Goal: Obtain resource: Download file/media

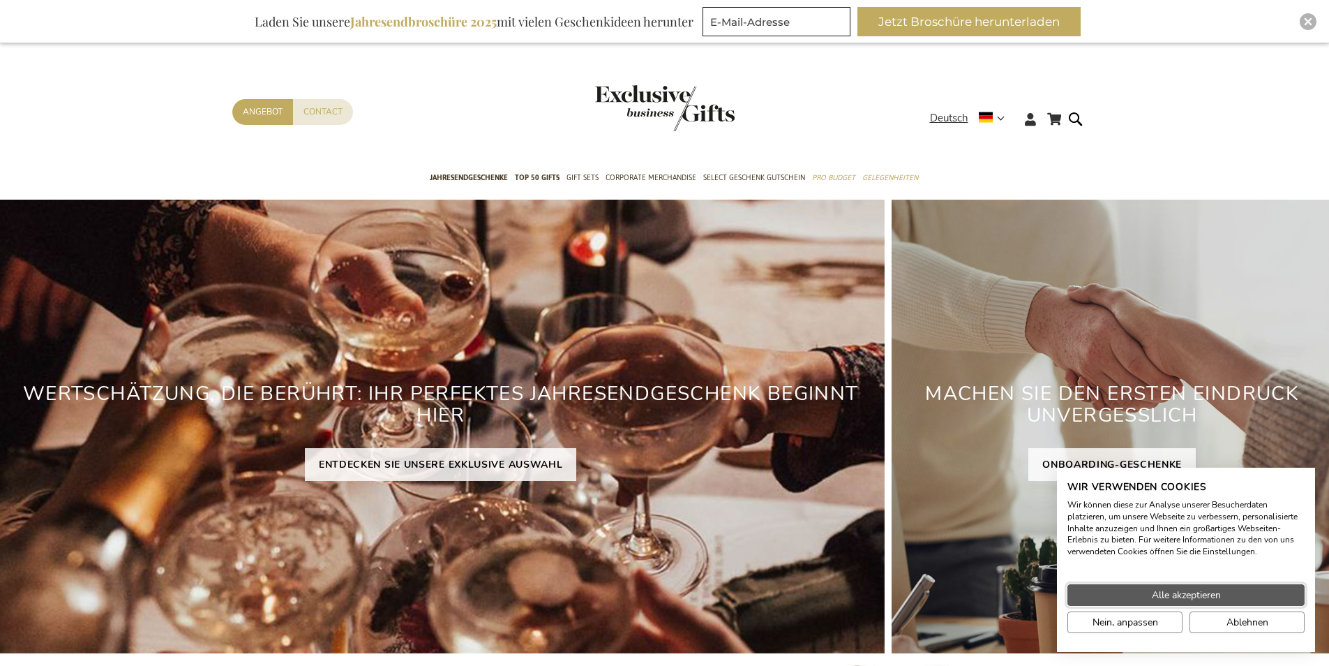
click at [1198, 597] on span "Alle akzeptieren" at bounding box center [1186, 595] width 69 height 15
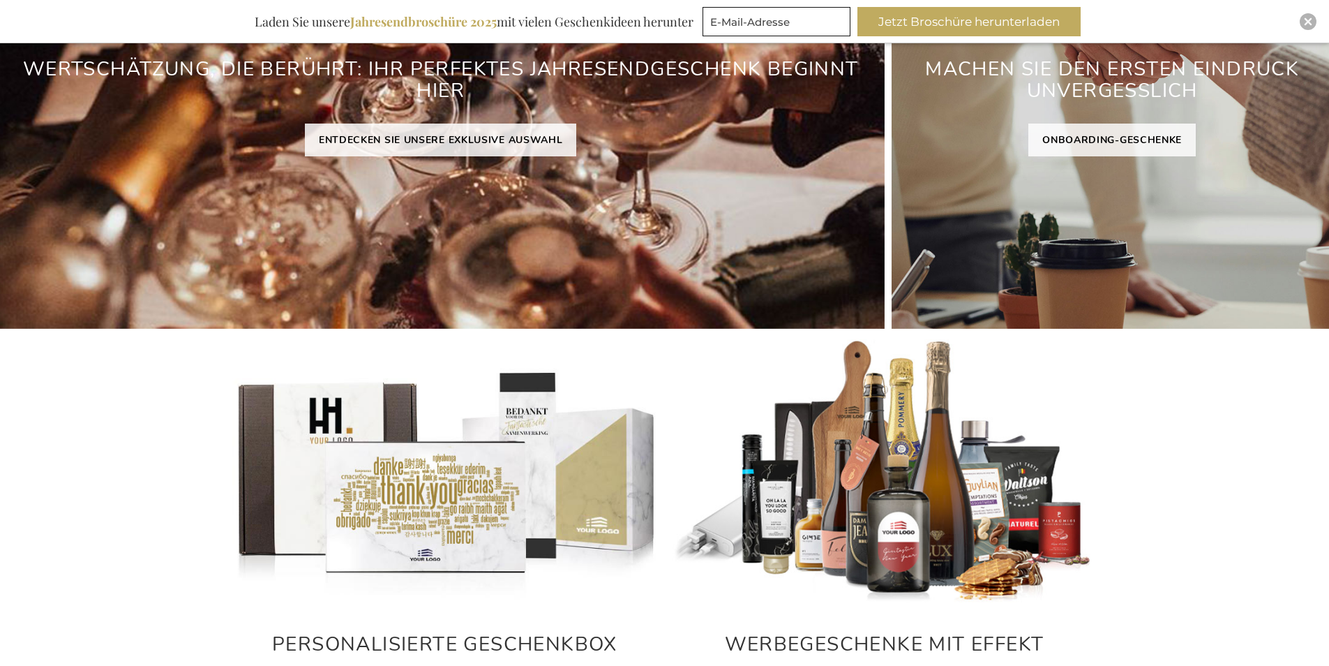
scroll to position [349, 0]
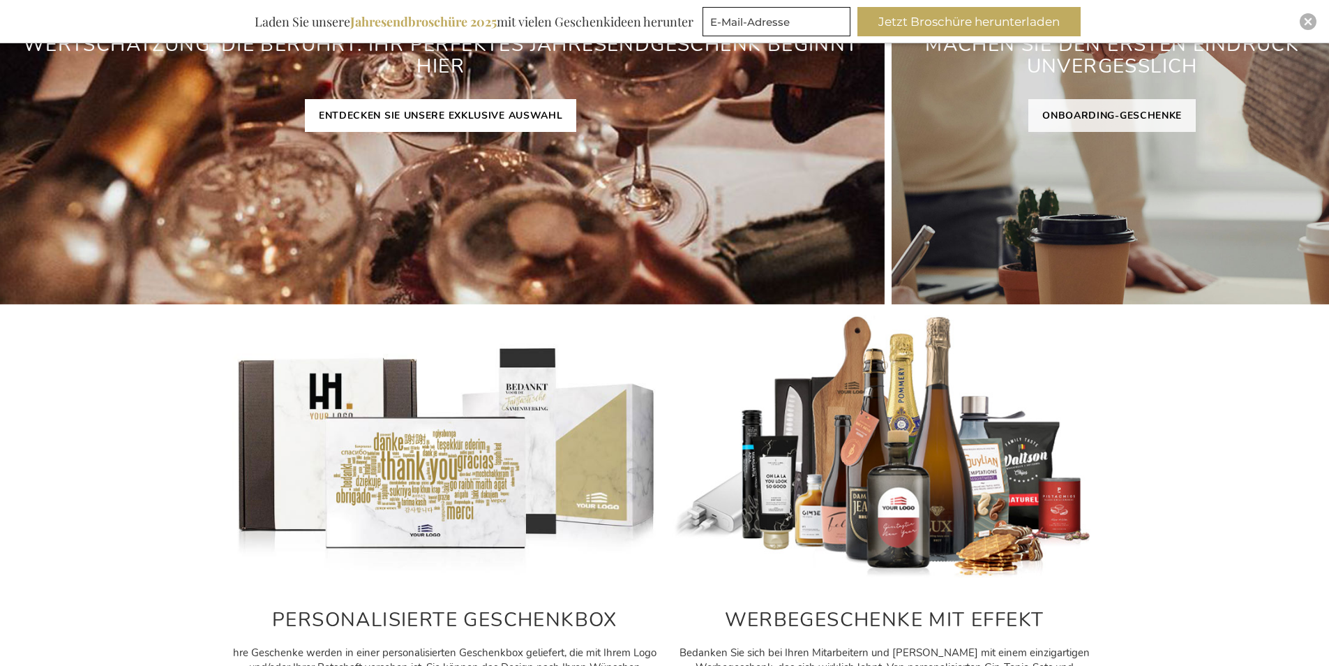
click at [492, 119] on link "ENTDECKEN SIE UNSERE EXKLUSIVE AUSWAHL" at bounding box center [441, 115] width 272 height 33
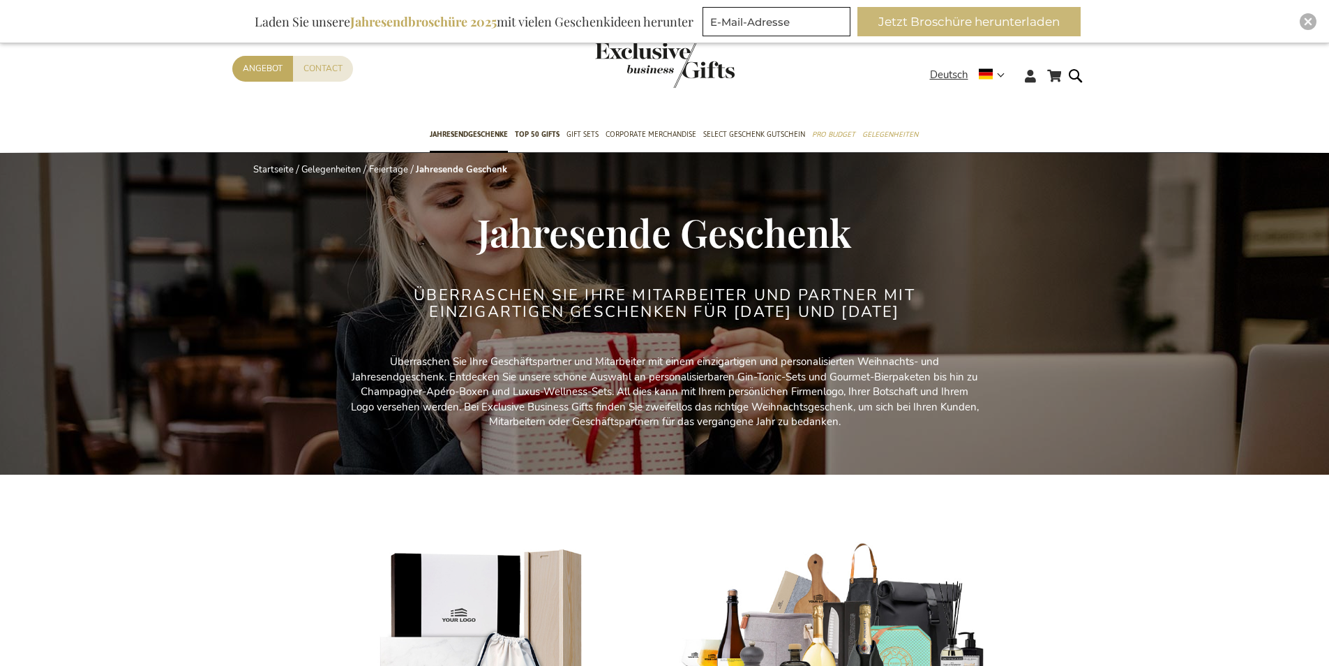
click at [938, 32] on button "Jetzt Broschüre herunterladen" at bounding box center [969, 21] width 223 height 29
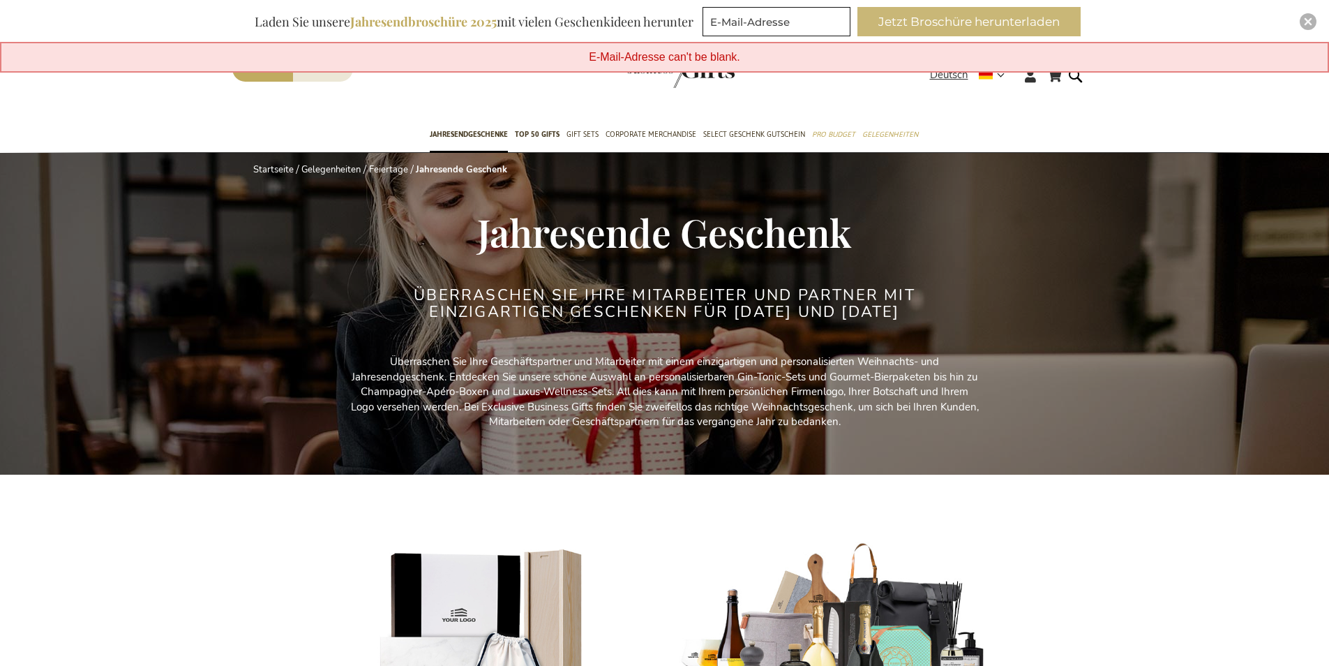
click at [918, 28] on button "Jetzt Broschüre herunterladen" at bounding box center [969, 21] width 223 height 29
click at [896, 15] on button "Jetzt Broschüre herunterladen" at bounding box center [969, 21] width 223 height 29
